Goal: Task Accomplishment & Management: Use online tool/utility

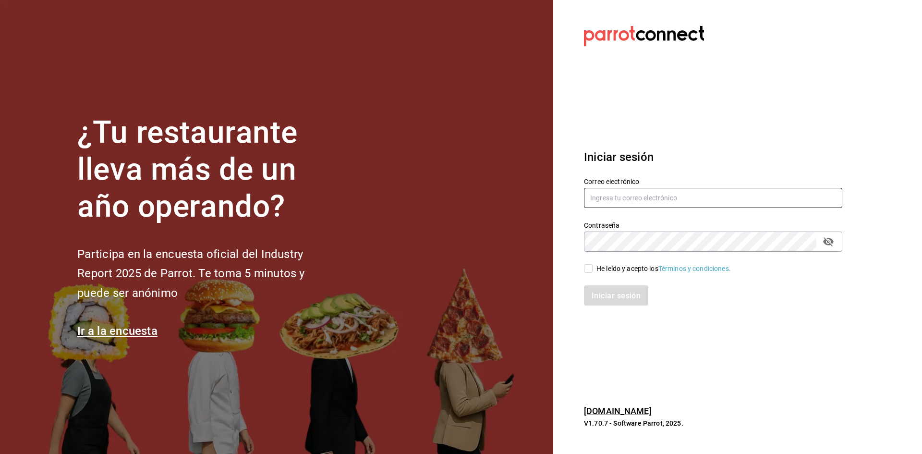
type input "[EMAIL_ADDRESS][DOMAIN_NAME]"
click at [593, 269] on span "He leído y acepto los Términos y condiciones." at bounding box center [662, 269] width 138 height 10
click at [593, 269] on input "He leído y acepto los Términos y condiciones." at bounding box center [588, 268] width 9 height 9
checkbox input "true"
click at [601, 293] on font "Iniciar sesión" at bounding box center [616, 295] width 49 height 9
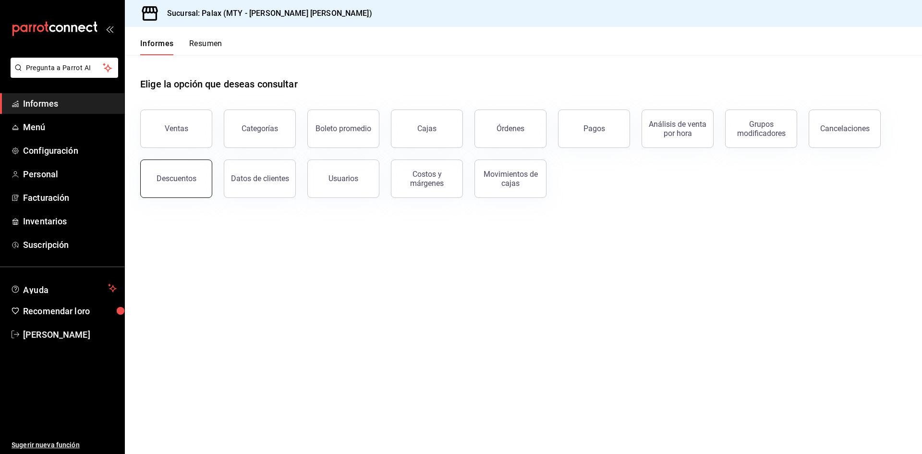
click at [171, 164] on button "Descuentos" at bounding box center [176, 178] width 72 height 38
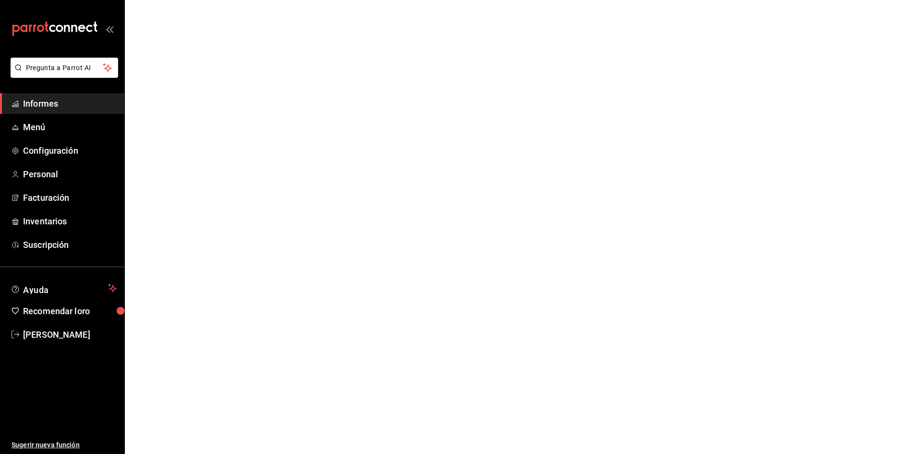
click at [183, 0] on html "Pregunta a Parrot AI Informes Menú Configuración Personal Facturación Inventari…" at bounding box center [461, 0] width 922 height 0
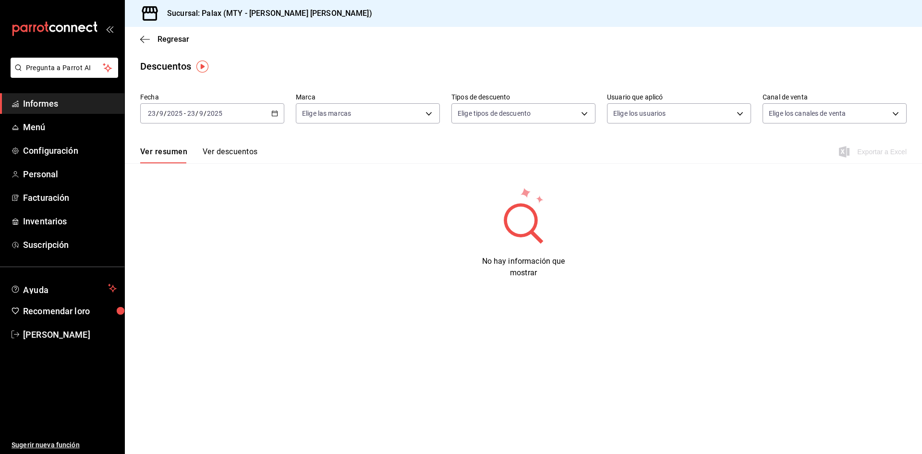
click at [36, 99] on font "Informes" at bounding box center [40, 103] width 35 height 10
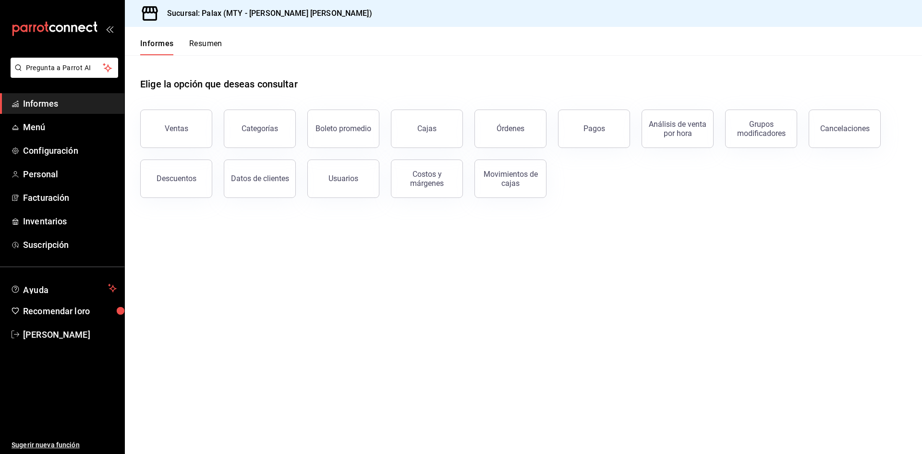
click at [173, 123] on button "Ventas" at bounding box center [176, 129] width 72 height 38
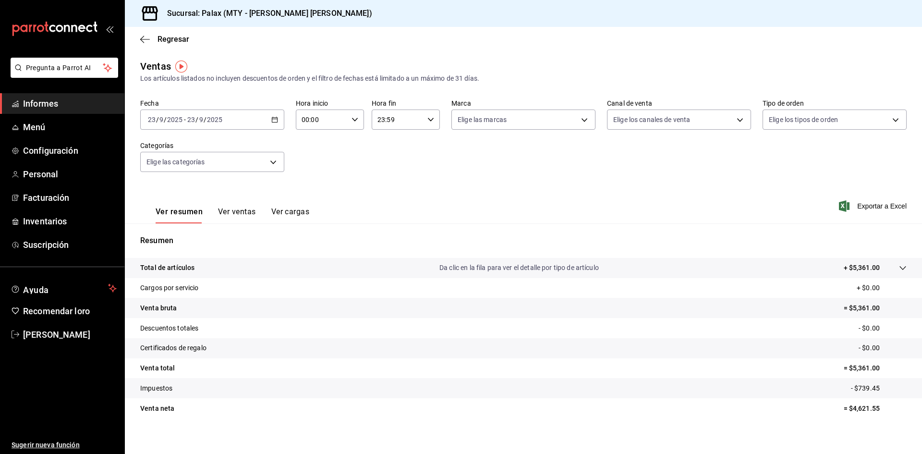
click at [235, 117] on div "[DATE] [DATE] - [DATE] [DATE]" at bounding box center [212, 120] width 144 height 20
click at [271, 120] on icon "button" at bounding box center [274, 119] width 7 height 7
click at [197, 240] on li "Rango de fechas" at bounding box center [186, 235] width 90 height 22
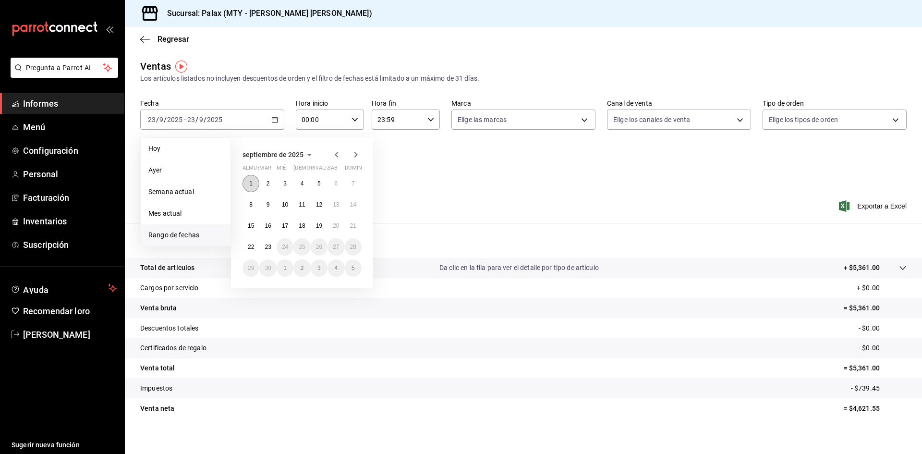
click at [248, 183] on button "1" at bounding box center [251, 183] width 17 height 17
click at [251, 254] on button "22" at bounding box center [251, 246] width 17 height 17
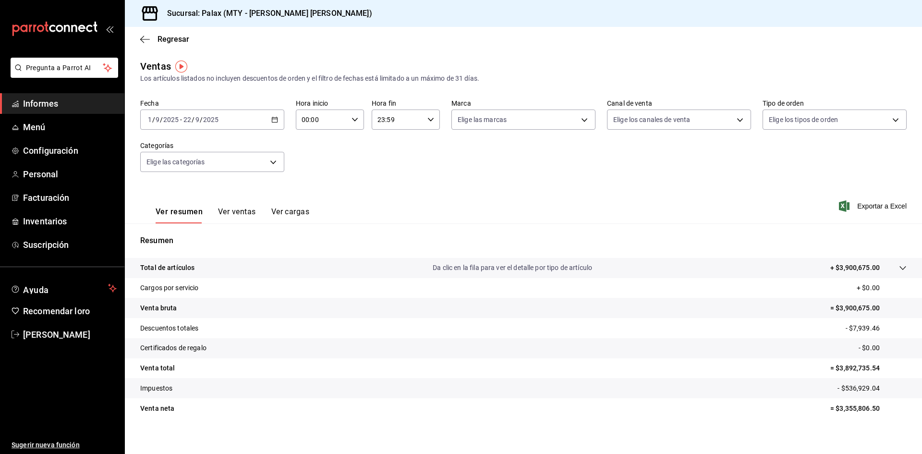
click at [316, 120] on input "00:00" at bounding box center [322, 119] width 52 height 19
click at [319, 185] on span "06" at bounding box center [311, 187] width 19 height 8
click at [351, 193] on button "59" at bounding box center [345, 197] width 30 height 19
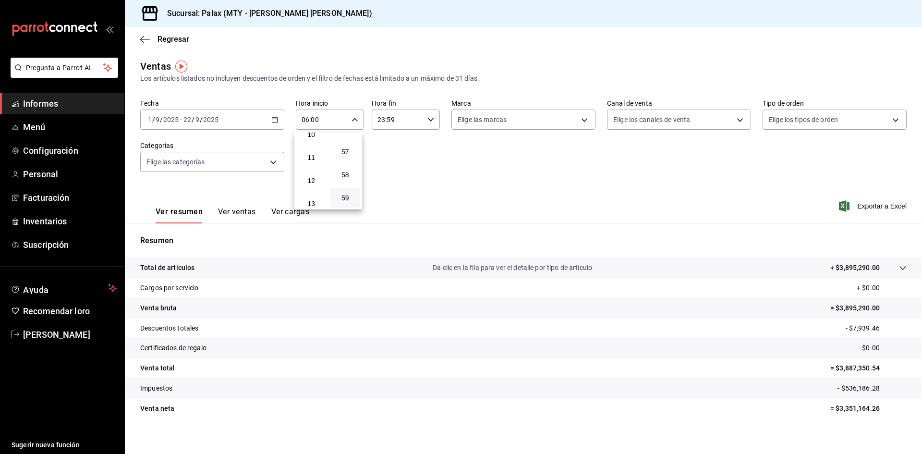
type input "06:59"
click at [406, 121] on div at bounding box center [461, 227] width 922 height 454
click at [420, 123] on input "23:59" at bounding box center [398, 119] width 52 height 19
click at [391, 170] on button "07" at bounding box center [386, 165] width 30 height 19
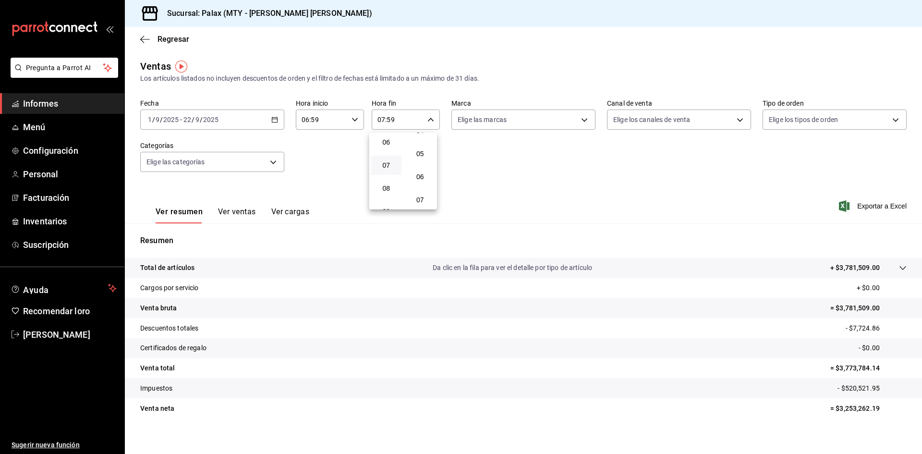
scroll to position [58, 0]
click at [424, 159] on span "03" at bounding box center [420, 156] width 19 height 8
type input "07:03"
click at [758, 194] on div at bounding box center [461, 227] width 922 height 454
click at [857, 207] on font "Exportar a Excel" at bounding box center [881, 206] width 49 height 8
